Goal: Task Accomplishment & Management: Manage account settings

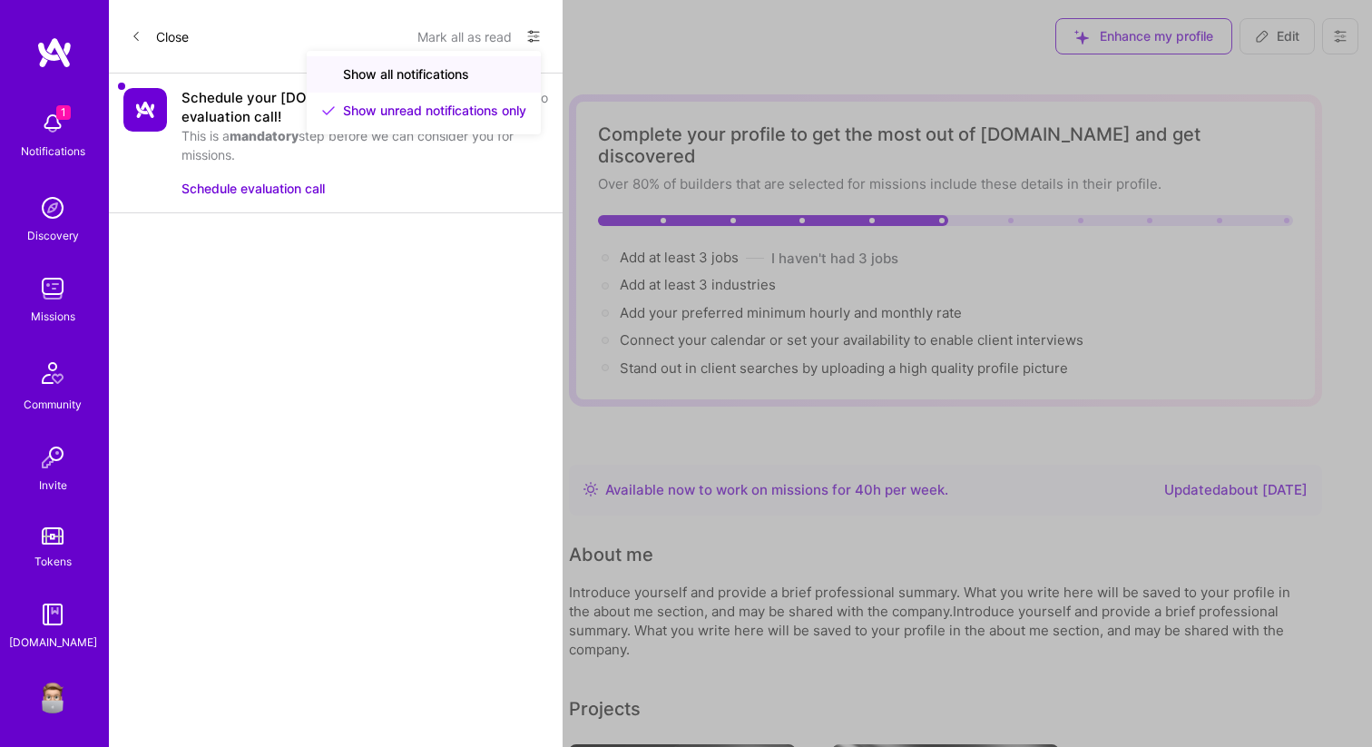
click at [456, 73] on span "Show all notifications" at bounding box center [406, 74] width 126 height 18
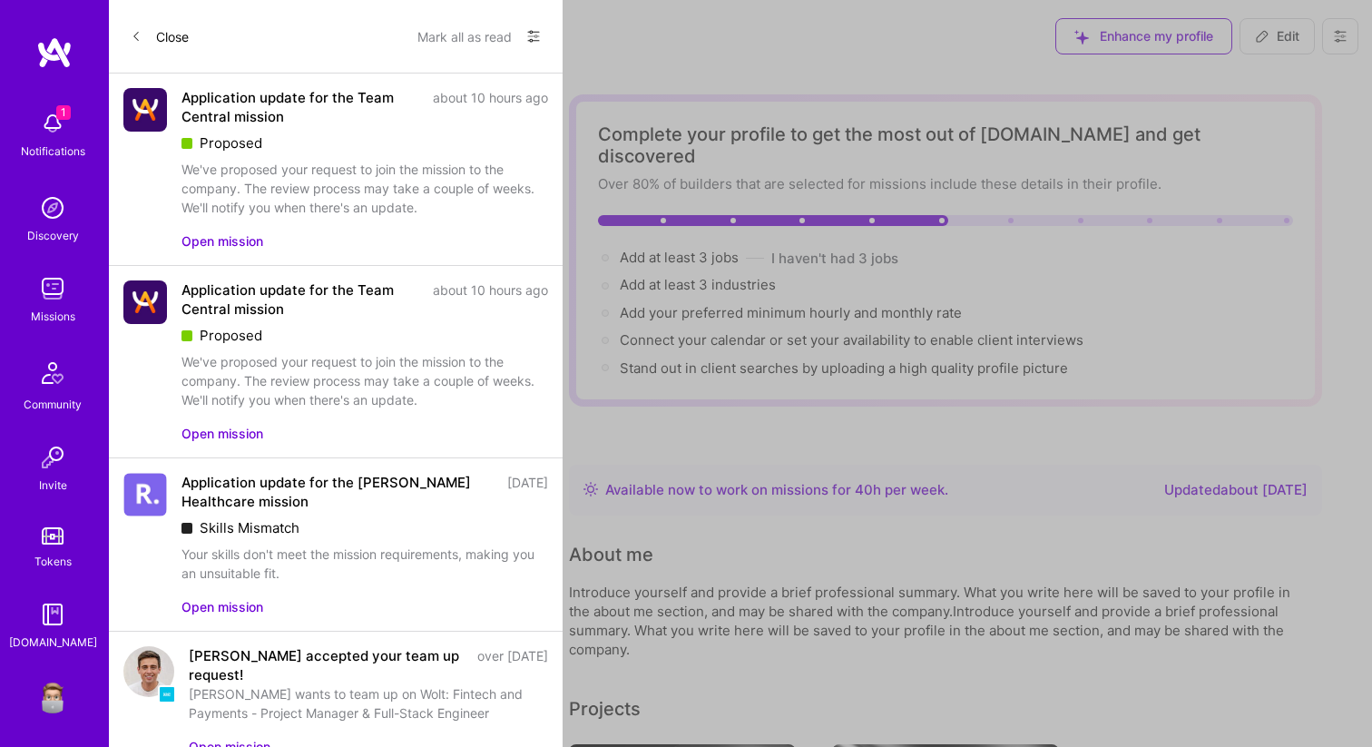
click at [534, 26] on button at bounding box center [533, 38] width 15 height 25
click at [458, 113] on span "Show unread notifications only" at bounding box center [434, 111] width 183 height 18
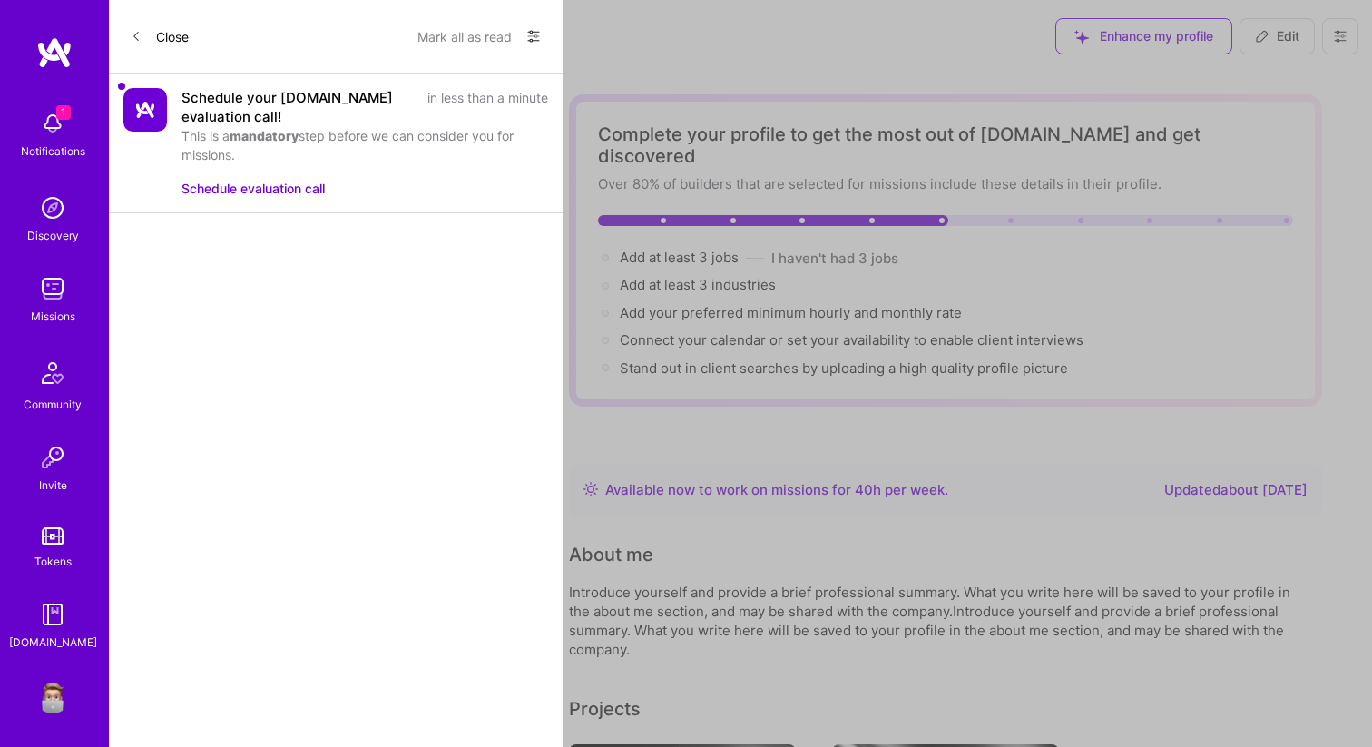
drag, startPoint x: 180, startPoint y: 95, endPoint x: 443, endPoint y: 169, distance: 273.3
click at [443, 169] on div "Schedule your A.Team evaluation call! in less than a minute This is a mandatory…" at bounding box center [336, 144] width 454 height 140
click at [423, 248] on div "Close Mark all as read Show all notifications Show unread notifications only Sc…" at bounding box center [336, 373] width 454 height 747
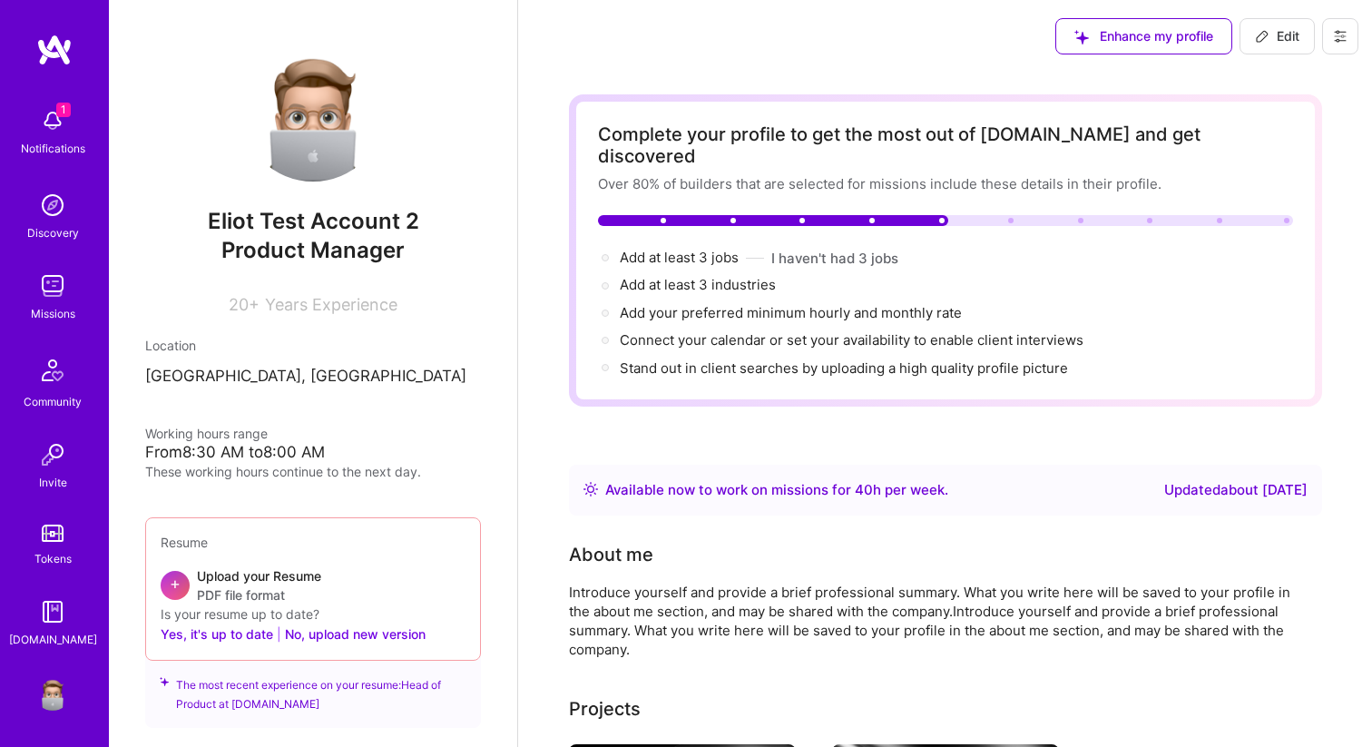
click at [52, 121] on div "1 Notifications Discovery Missions Community Invite Tokens A.Guide" at bounding box center [54, 374] width 109 height 550
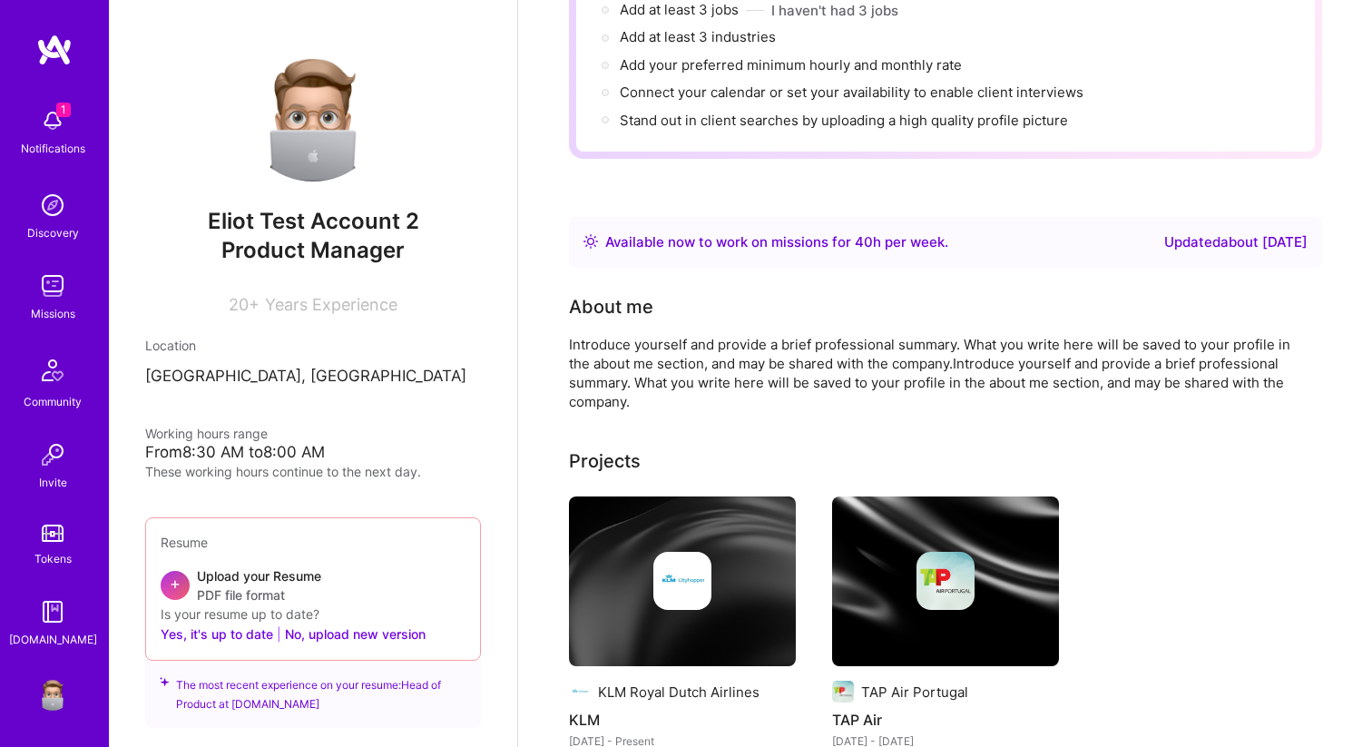
scroll to position [253, 0]
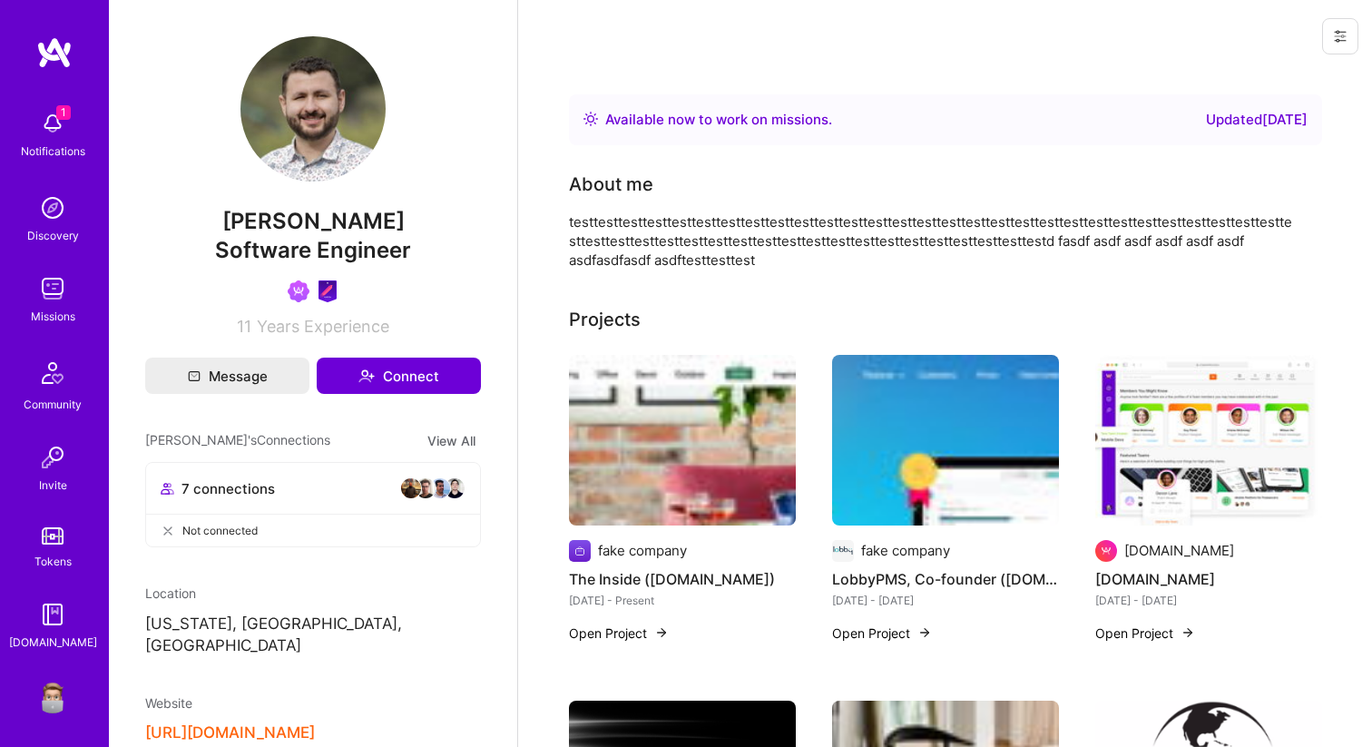
click at [1341, 38] on icon at bounding box center [1340, 36] width 15 height 15
click at [1305, 67] on button "Login as Luis F." at bounding box center [1263, 77] width 192 height 46
